Goal: Use online tool/utility: Utilize a website feature to perform a specific function

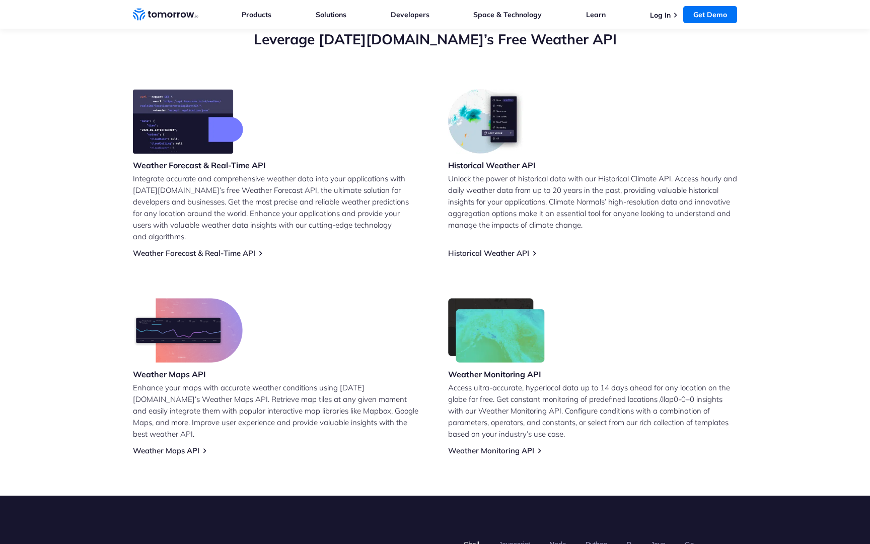
scroll to position [375, 0]
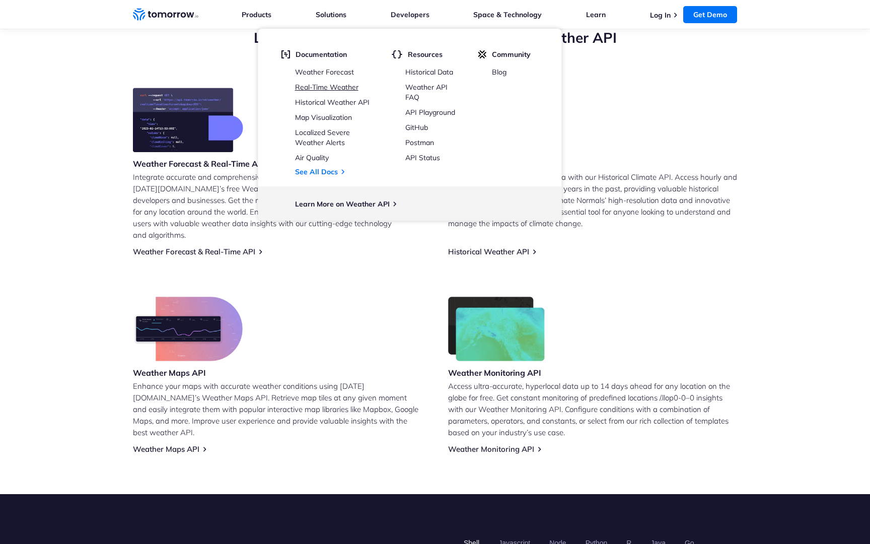
click at [349, 86] on link "Real-Time Weather" at bounding box center [326, 87] width 63 height 9
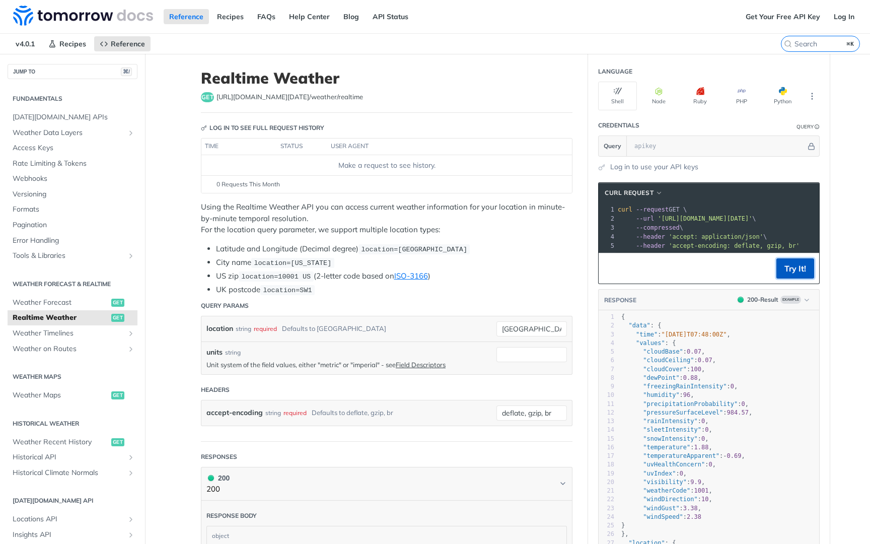
click at [801, 272] on button "Try It!" at bounding box center [795, 268] width 38 height 20
click at [812, 144] on icon "Hide" at bounding box center [812, 147] width 8 height 8
click at [785, 15] on link "Get Your Free API Key" at bounding box center [783, 16] width 86 height 15
click at [845, 18] on link "Log In" at bounding box center [844, 16] width 32 height 15
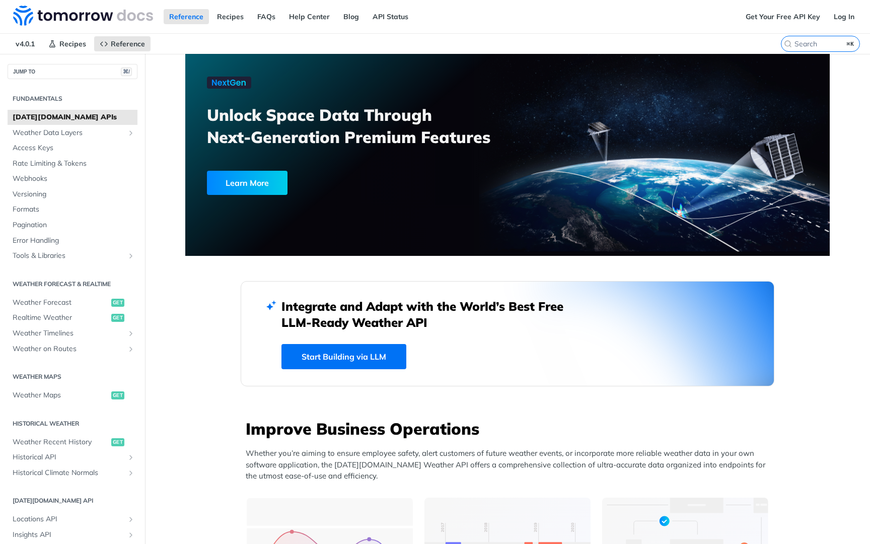
click at [390, 355] on link "Start Building via LLM" at bounding box center [343, 356] width 125 height 25
click at [72, 303] on span "Weather Forecast" at bounding box center [61, 303] width 96 height 10
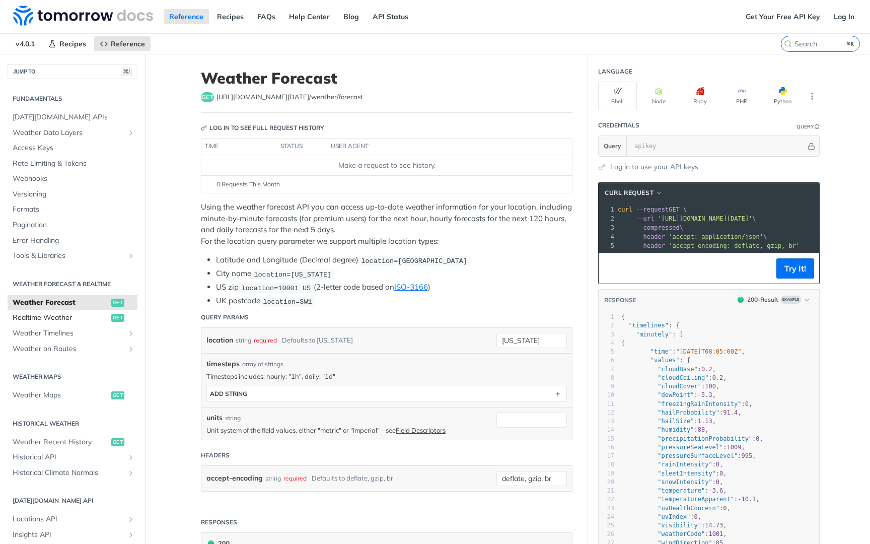
click at [56, 317] on span "Realtime Weather" at bounding box center [61, 318] width 96 height 10
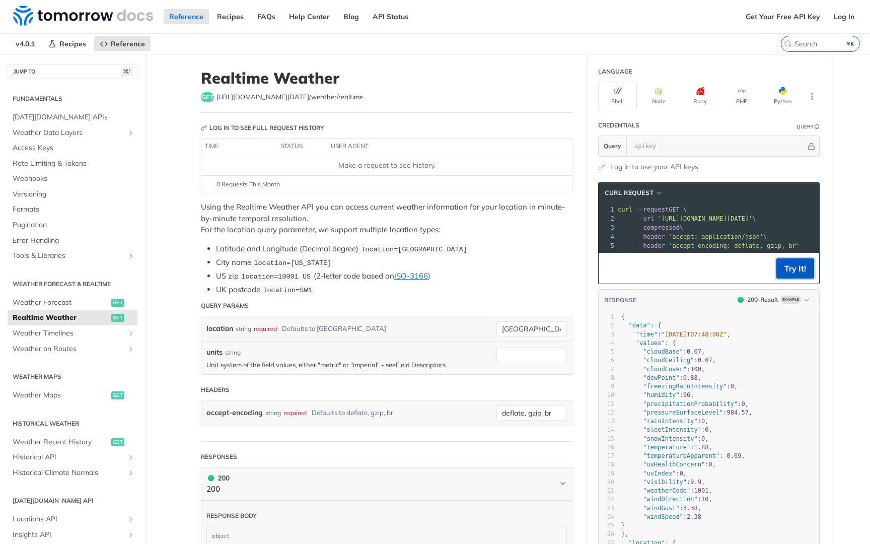
click at [800, 265] on button "Try It!" at bounding box center [795, 268] width 38 height 20
click at [678, 143] on input "text" at bounding box center [717, 146] width 177 height 20
paste input "q6r5Wpjd9jkc61GamySdOQV1GZn5011c"
type input "q6r5Wpjd9jkc61GamySdOQV1GZn5011c"
click at [792, 268] on button "Try It!" at bounding box center [795, 268] width 38 height 20
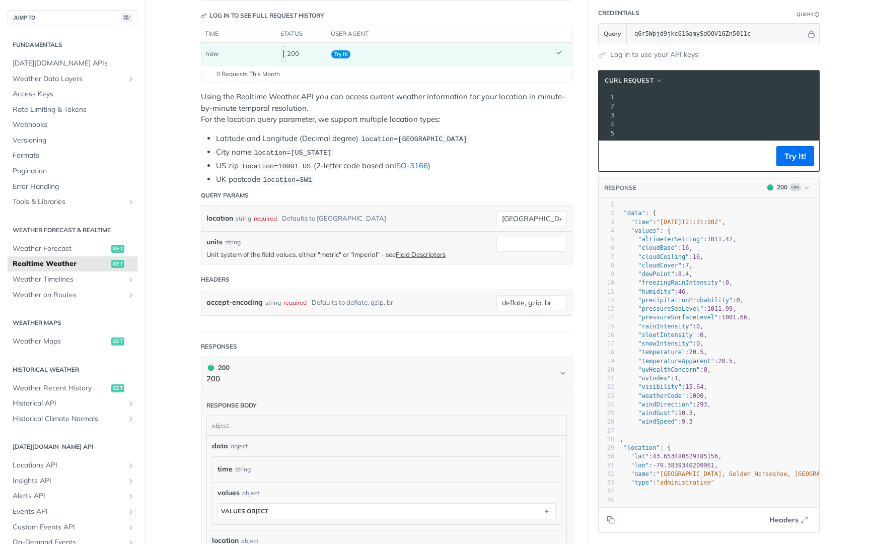
scroll to position [0, 7]
